Goal: Transaction & Acquisition: Purchase product/service

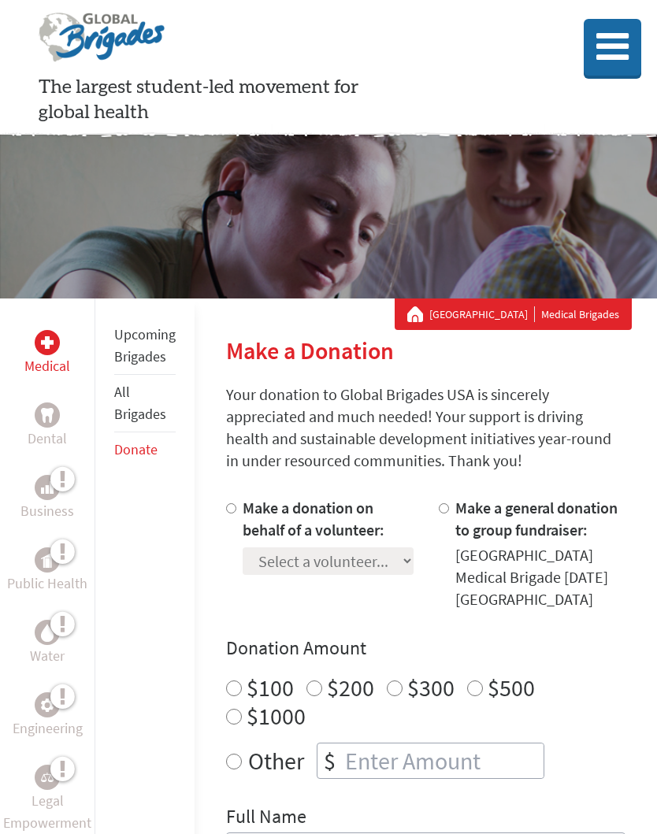
click at [438, 505] on input "Make a general donation to group fundraiser:" at bounding box center [443, 508] width 10 height 10
radio input "true"
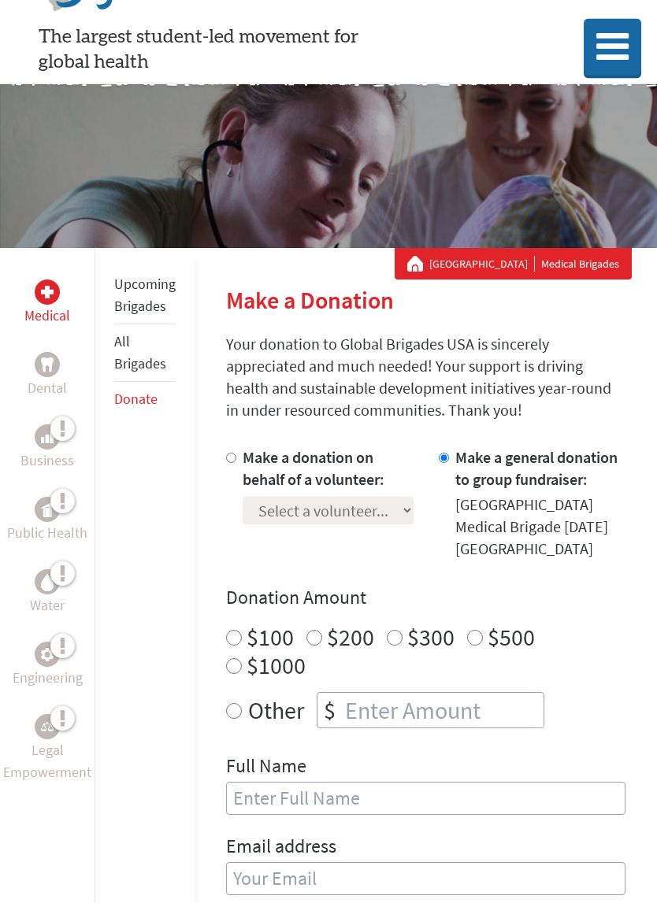
scroll to position [54, 0]
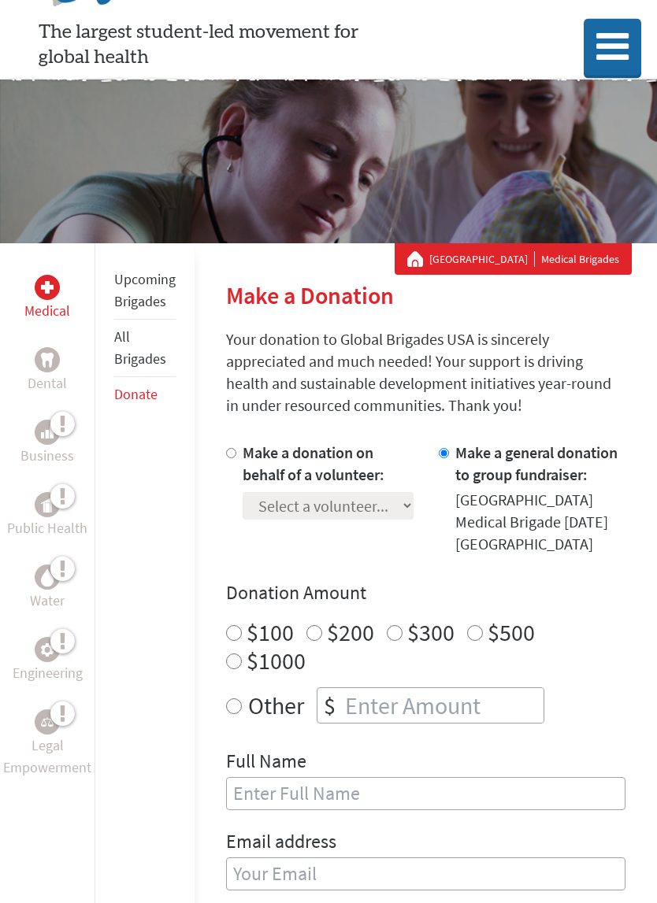
click at [236, 699] on input "Other" at bounding box center [234, 707] width 16 height 16
radio input "true"
click at [396, 689] on input "number" at bounding box center [443, 706] width 202 height 35
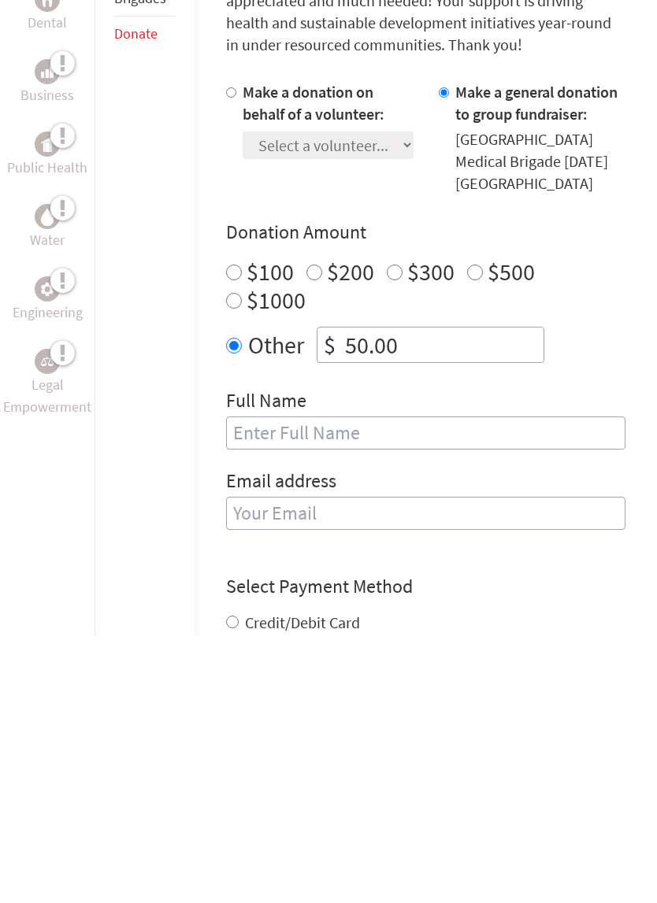
type input "50.00"
click at [400, 684] on input "text" at bounding box center [425, 700] width 399 height 33
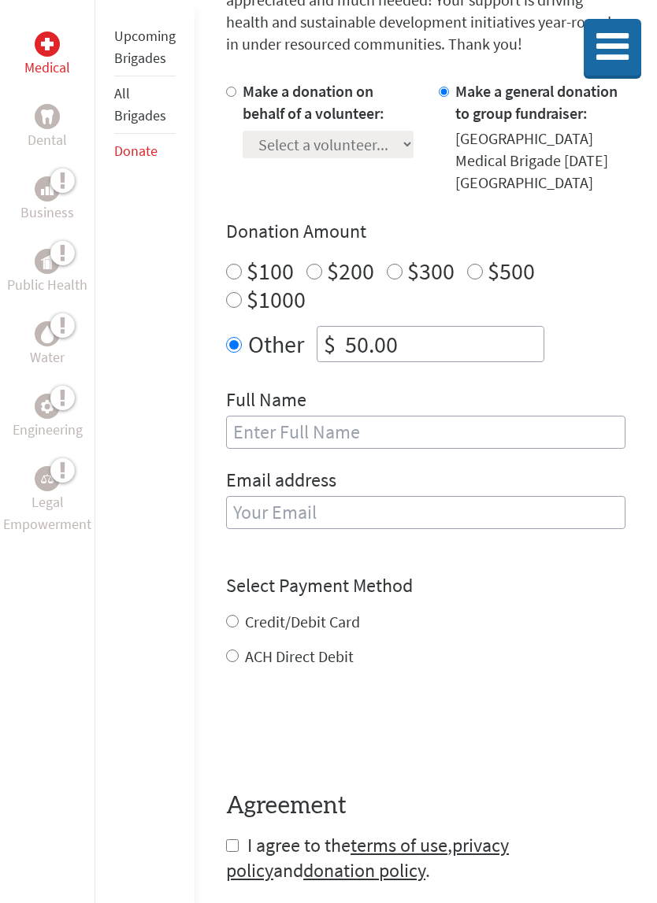
click at [255, 416] on input "text" at bounding box center [425, 432] width 399 height 33
type input "Barbara Nagengast"
click at [384, 486] on div "Email address" at bounding box center [425, 508] width 399 height 80
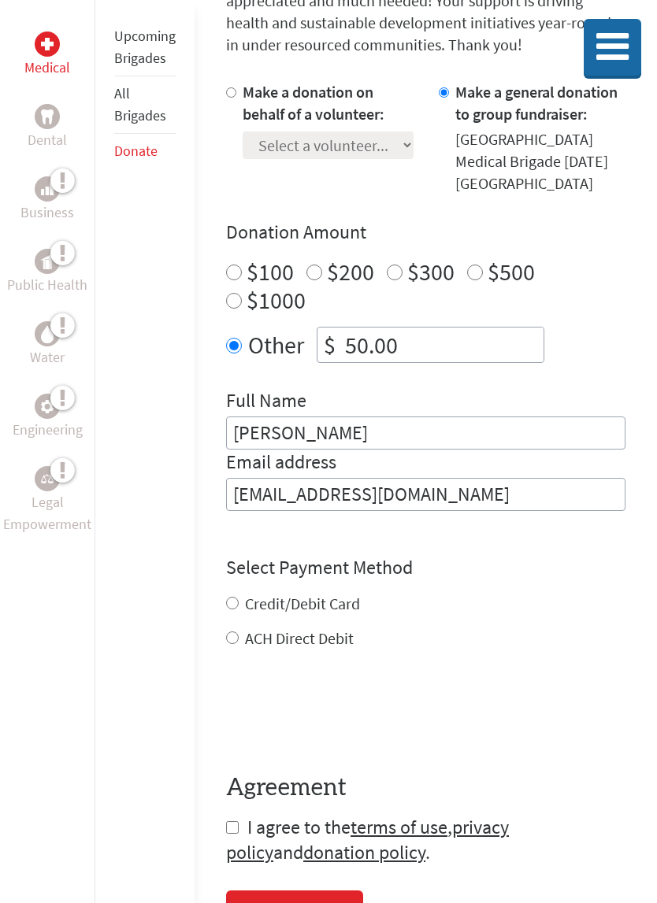
type input "[EMAIL_ADDRESS][DOMAIN_NAME]"
click at [230, 593] on div "Credit/Debit Card ACH Direct Debit" at bounding box center [425, 621] width 399 height 57
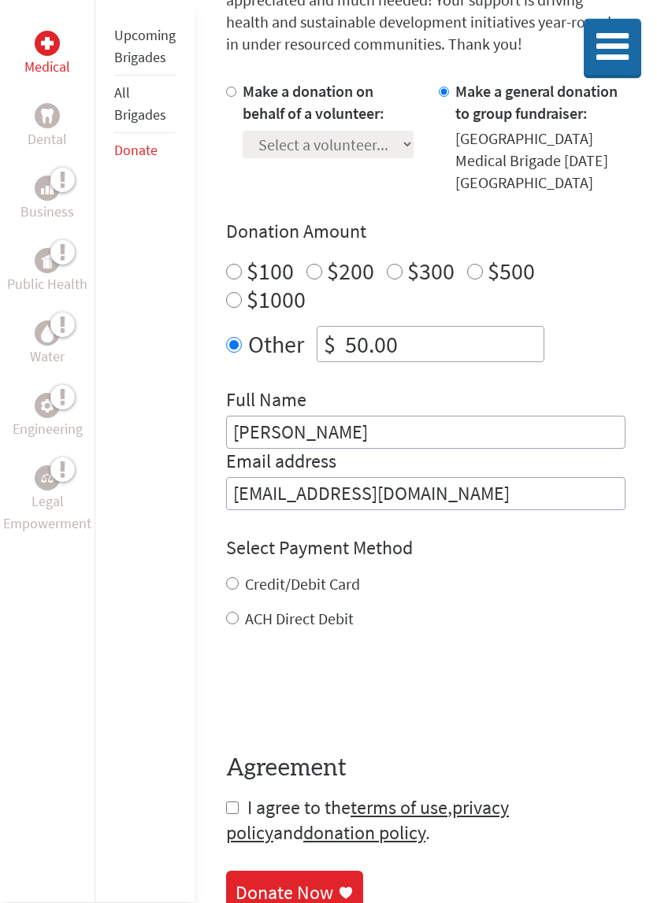
click at [227, 578] on input "Credit/Debit Card" at bounding box center [232, 584] width 13 height 13
radio input "true"
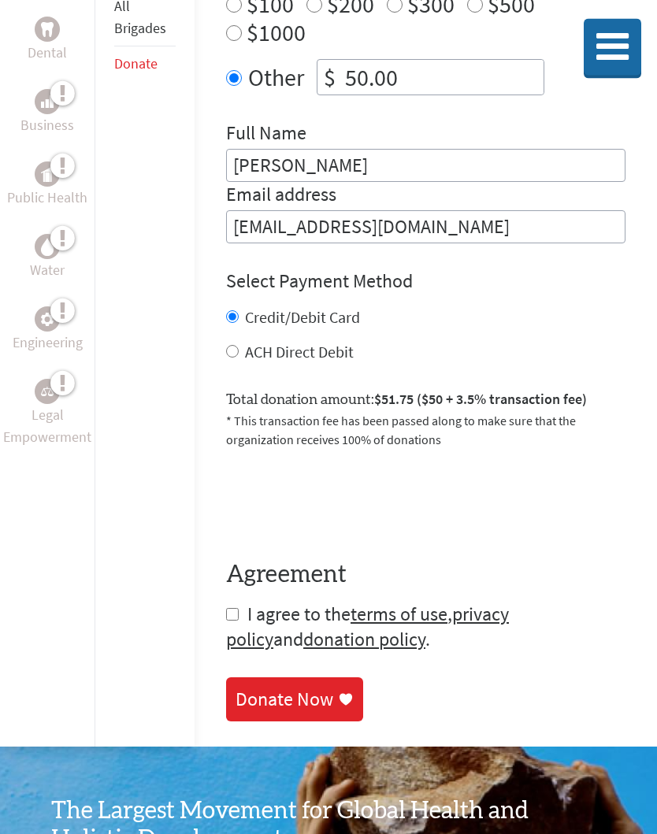
scroll to position [683, 0]
click at [231, 608] on input "checkbox" at bounding box center [232, 614] width 13 height 13
checkbox input "true"
click at [287, 686] on div "Donate Now" at bounding box center [284, 698] width 98 height 25
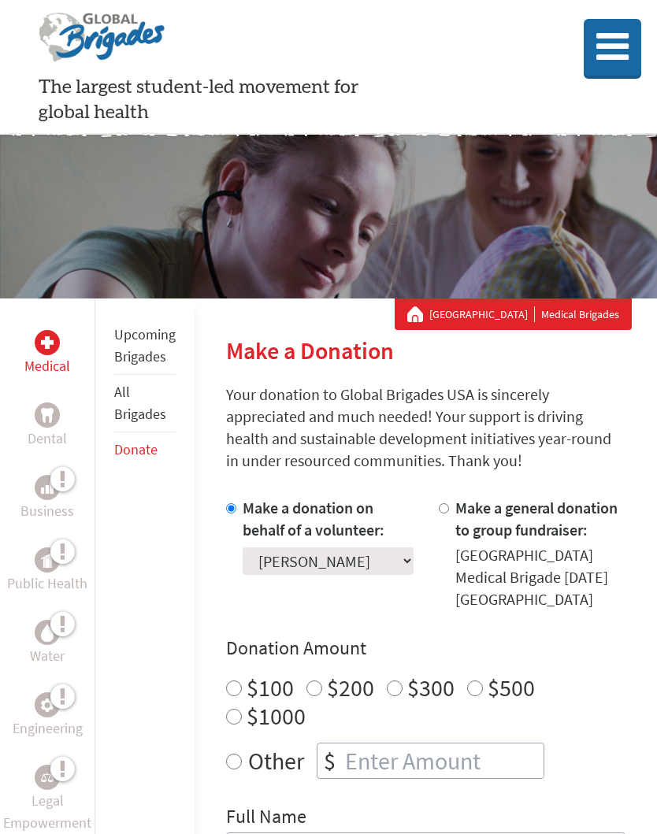
click at [228, 753] on input "Other" at bounding box center [234, 761] width 16 height 16
radio input "true"
click at [404, 743] on input "number" at bounding box center [443, 760] width 202 height 35
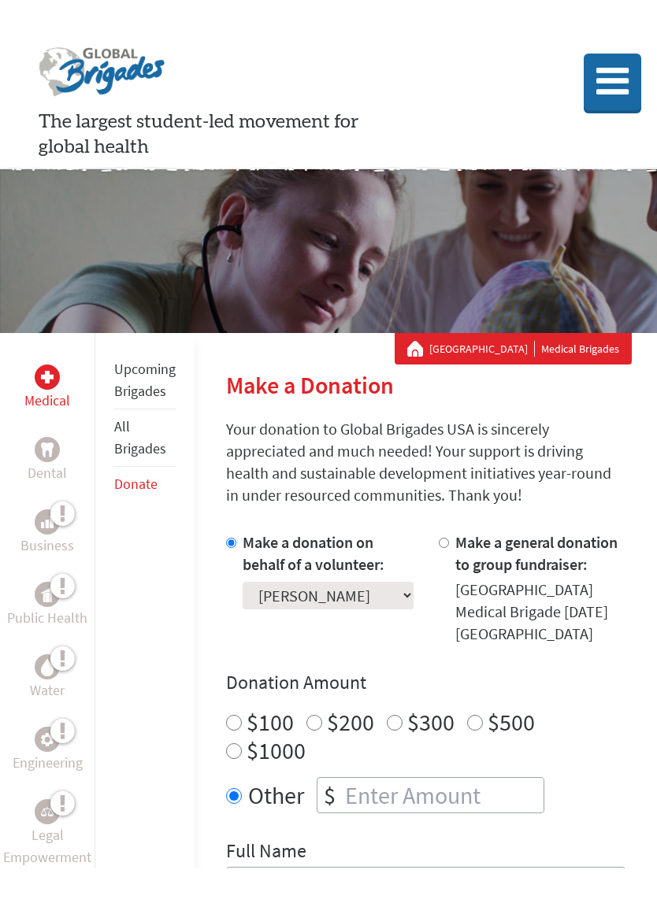
scroll to position [210, 0]
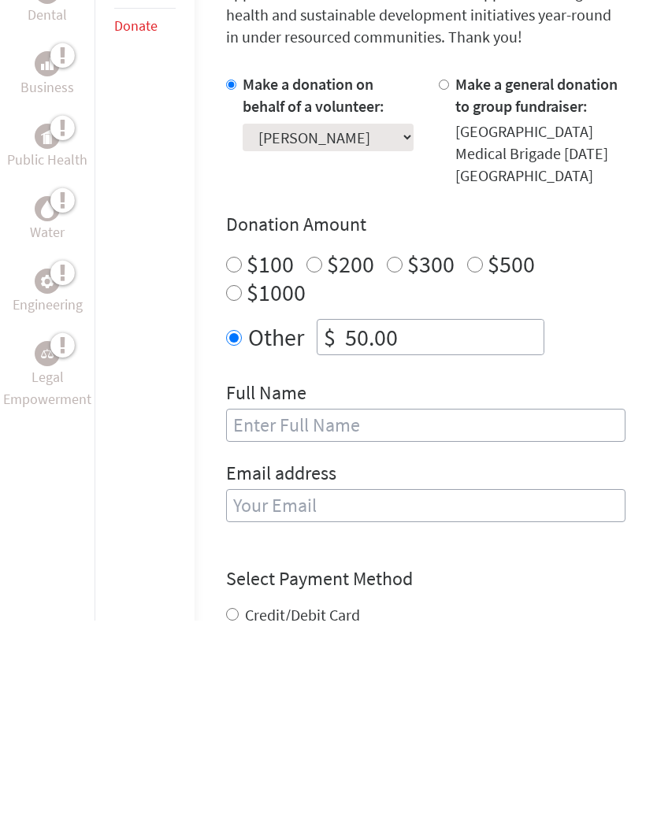
type input "50.00"
click at [380, 622] on input "text" at bounding box center [425, 638] width 399 height 33
type input "Ca"
type input "[EMAIL_ADDRESS][DOMAIN_NAME]"
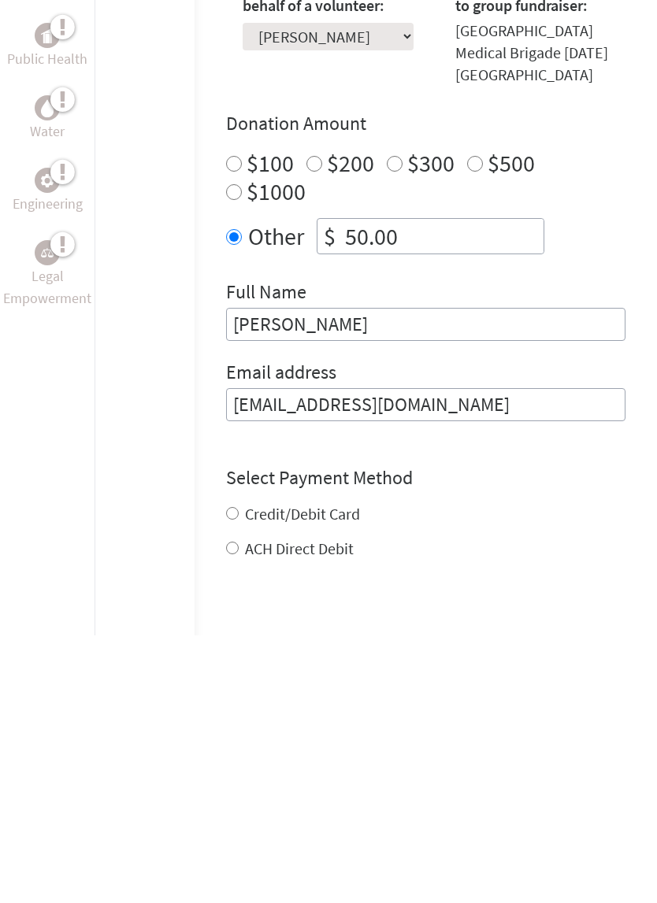
scroll to position [290, 0]
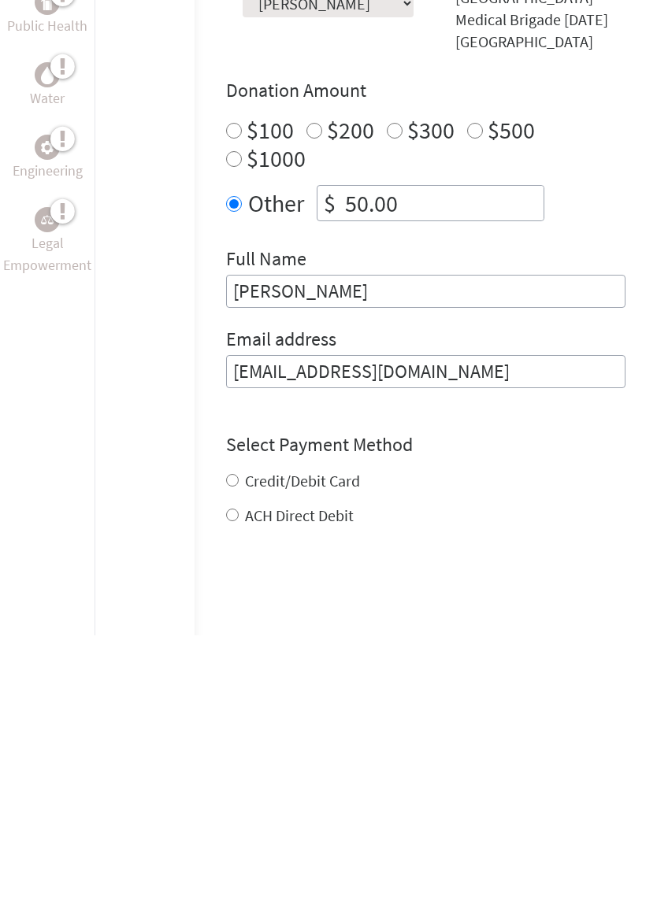
type input "[PERSON_NAME]"
click at [226, 738] on div "Credit/Debit Card ACH Direct Debit" at bounding box center [425, 766] width 399 height 57
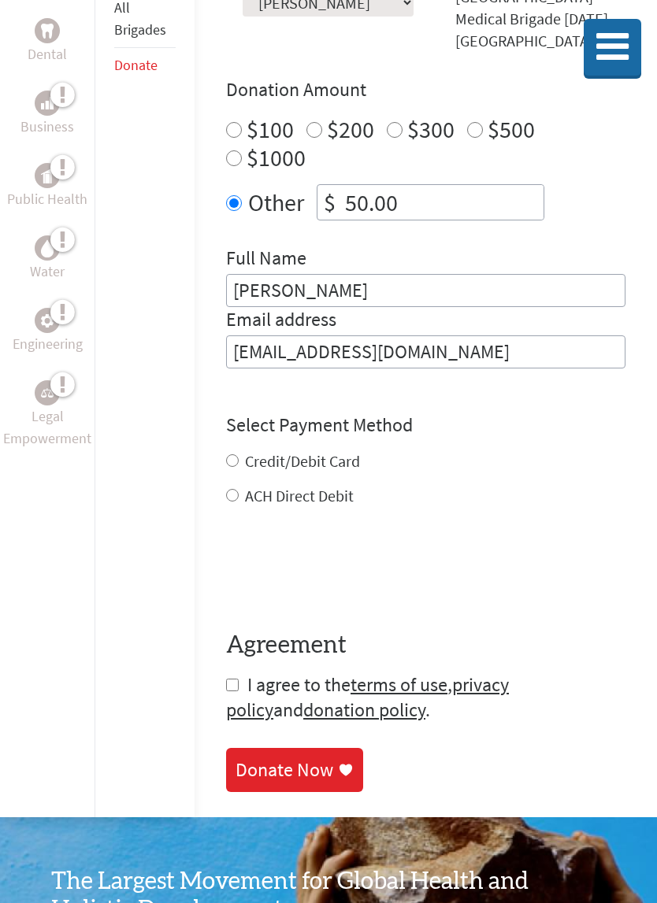
click at [236, 450] on div "Credit/Debit Card" at bounding box center [425, 461] width 399 height 22
click at [232, 454] on input "Credit/Debit Card" at bounding box center [232, 460] width 13 height 13
radio input "true"
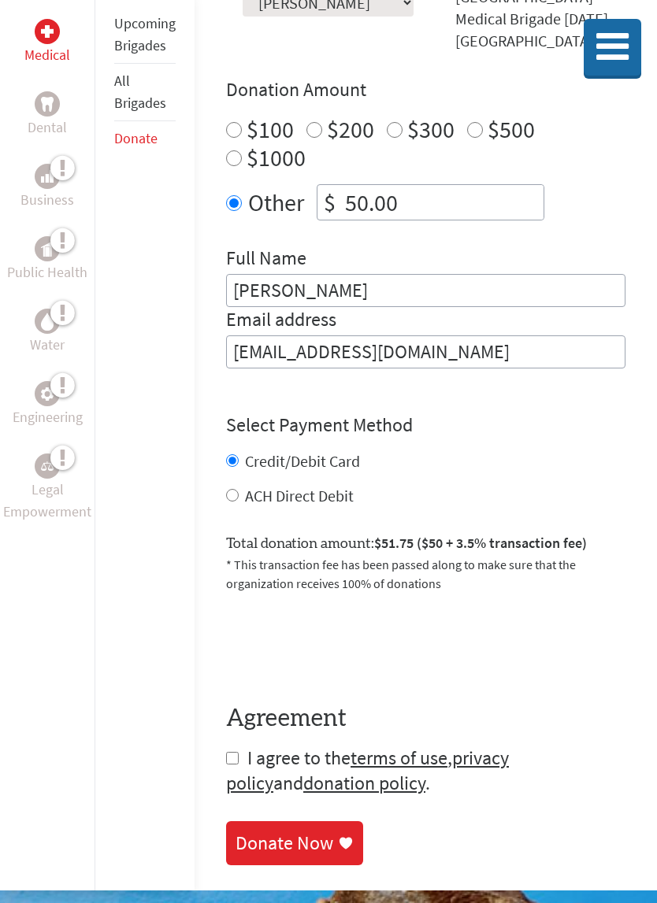
click at [233, 752] on input "checkbox" at bounding box center [232, 758] width 13 height 13
checkbox input "true"
click at [294, 831] on div "Donate Now" at bounding box center [284, 843] width 98 height 25
